Goal: Check status

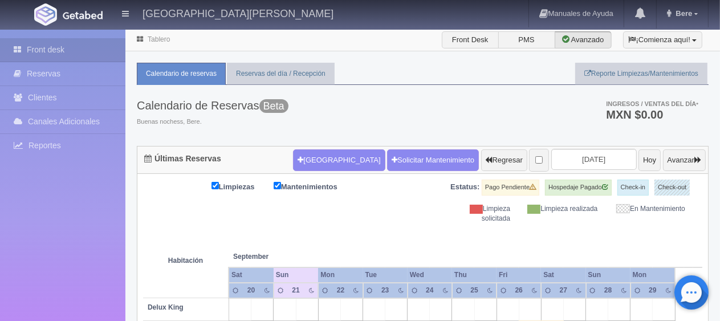
drag, startPoint x: 511, startPoint y: 235, endPoint x: 210, endPoint y: 192, distance: 304.8
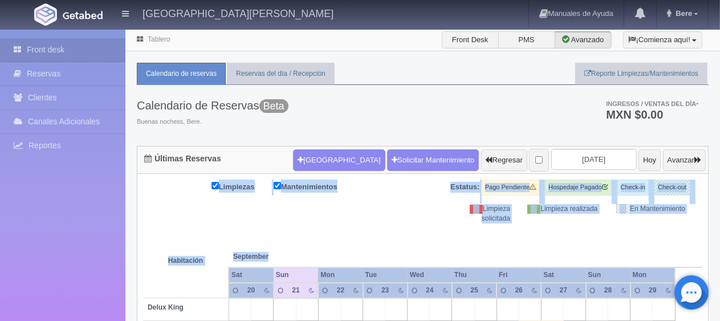
click at [395, 236] on th at bounding box center [418, 244] width 67 height 43
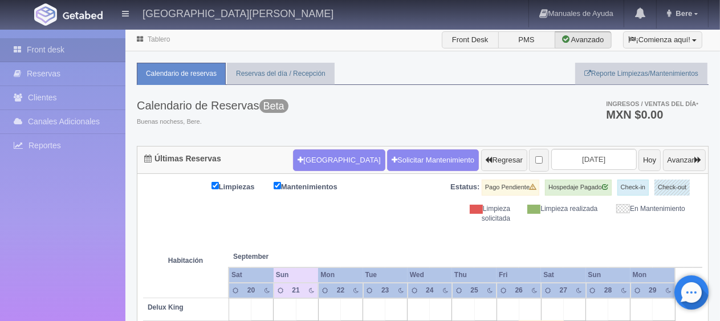
click at [391, 239] on th at bounding box center [418, 244] width 67 height 43
click at [364, 238] on th at bounding box center [351, 244] width 67 height 43
click at [363, 237] on th at bounding box center [351, 244] width 67 height 43
click at [360, 239] on th at bounding box center [351, 244] width 67 height 43
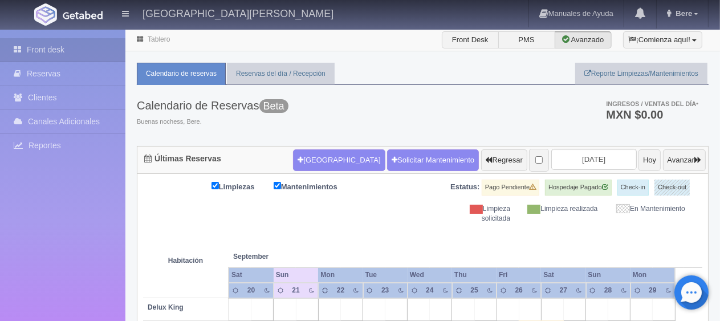
click at [513, 218] on div "Limpieza solicitada" at bounding box center [475, 213] width 87 height 19
click at [326, 223] on th at bounding box center [351, 244] width 67 height 43
drag, startPoint x: 640, startPoint y: 218, endPoint x: 87, endPoint y: 227, distance: 552.5
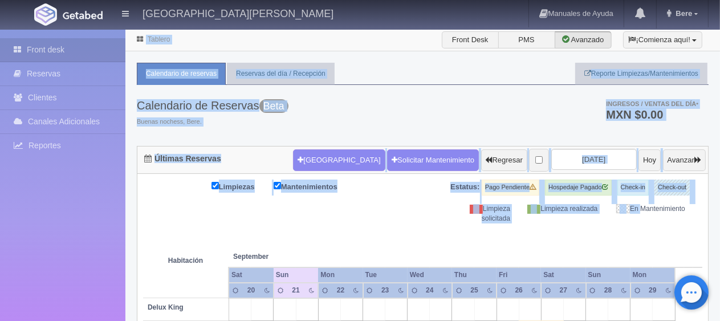
click at [399, 215] on div "Limpiezas Mantenimientos Estatus: Pago Pendiente Hospedaje Pagado Check-in Chec…" at bounding box center [422, 202] width 559 height 44
